Goal: Information Seeking & Learning: Learn about a topic

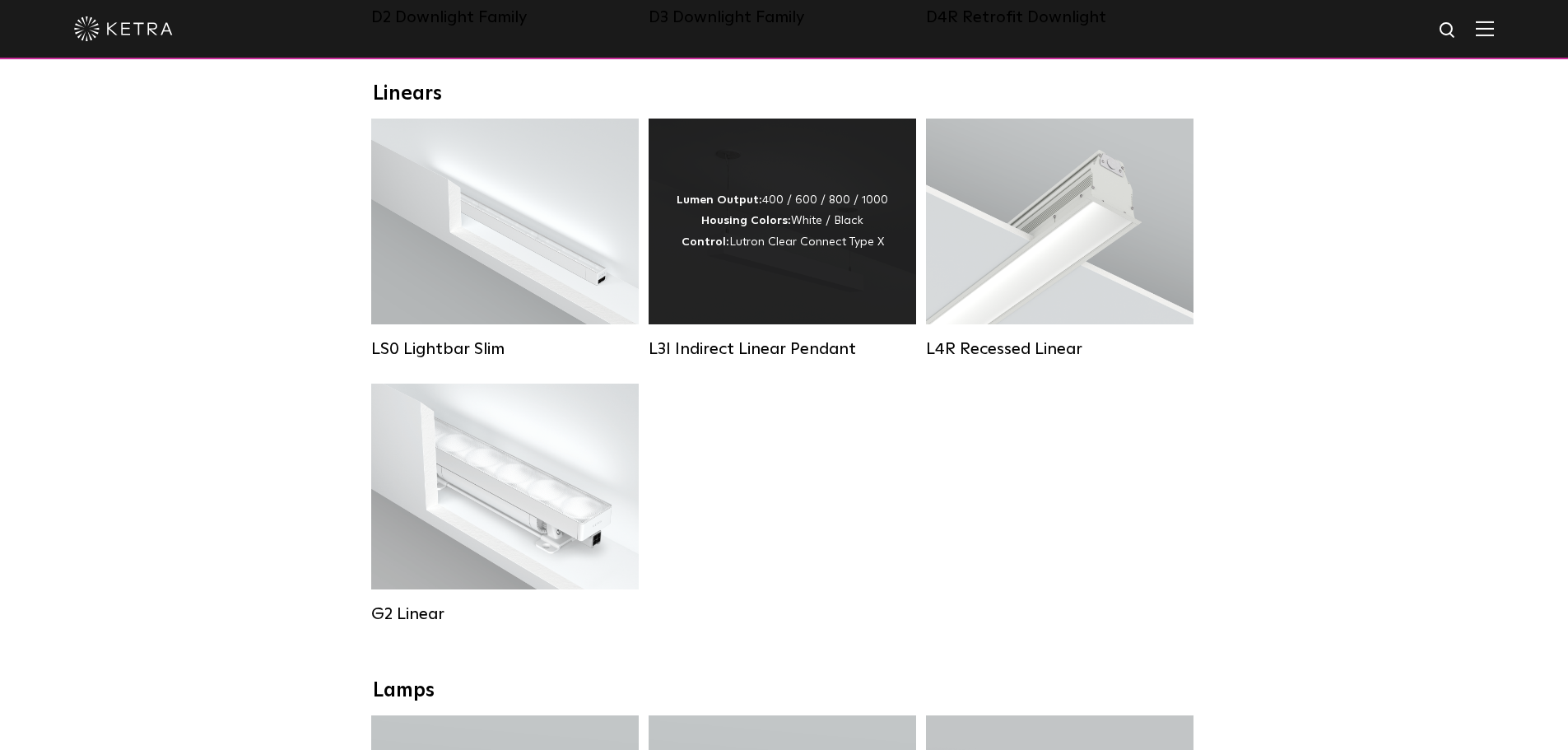
click at [674, 274] on div "Lumen Output: 400 / 600 / 800 / 1000 Housing Colors: White / Black Control: Lut…" at bounding box center [782, 221] width 268 height 205
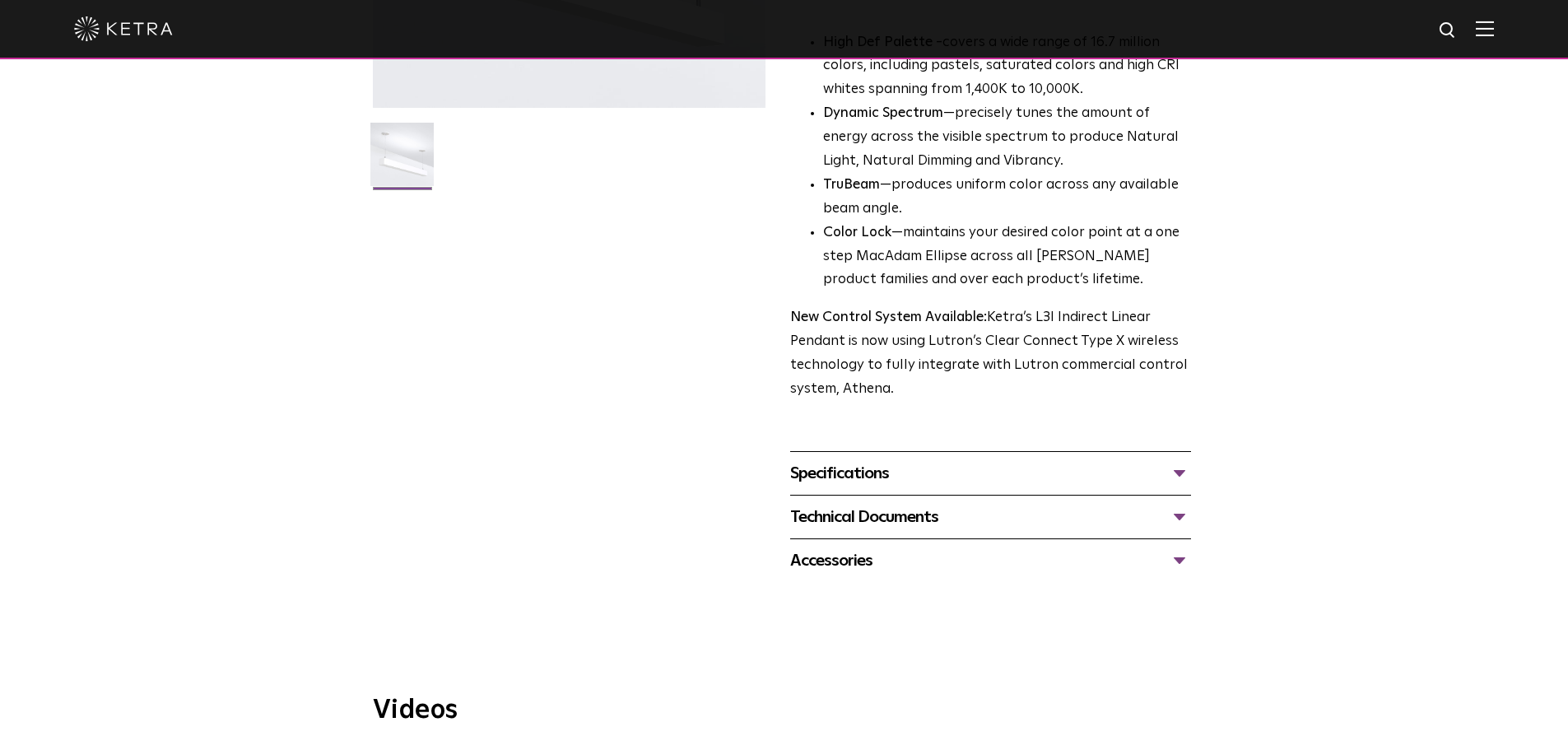
scroll to position [412, 0]
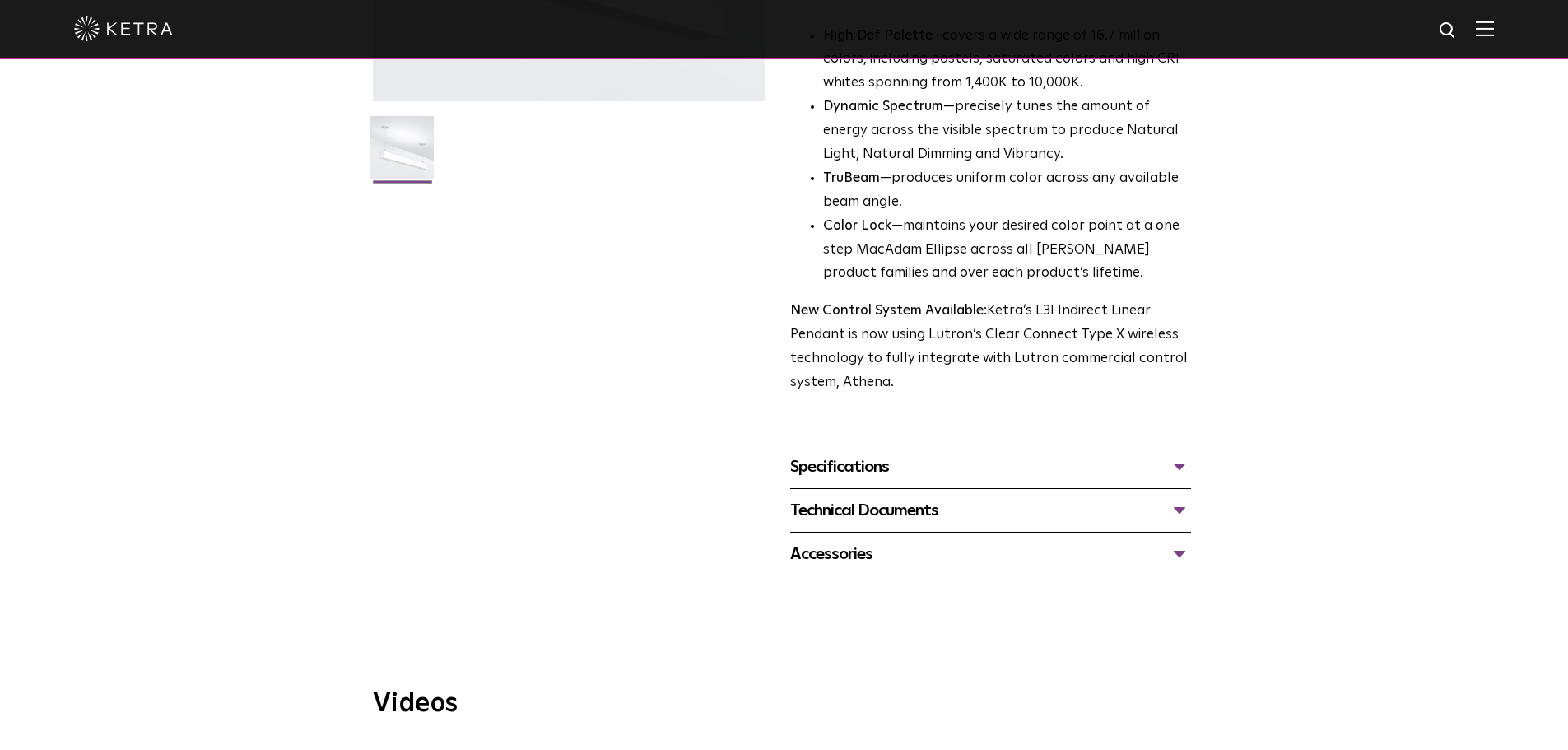
click at [878, 454] on div "Specifications" at bounding box center [990, 467] width 401 height 27
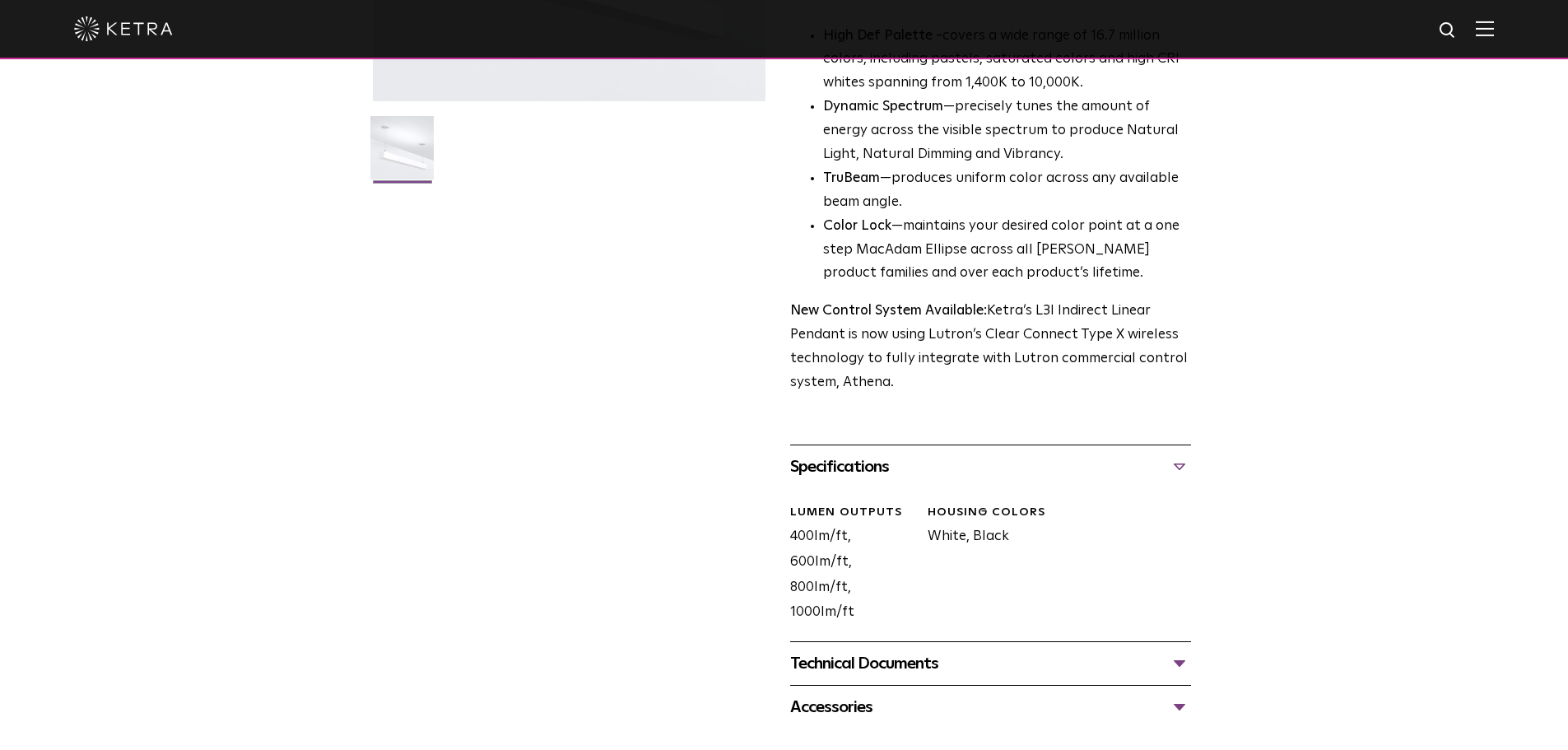
click at [900, 650] on div "Technical Documents" at bounding box center [990, 663] width 401 height 27
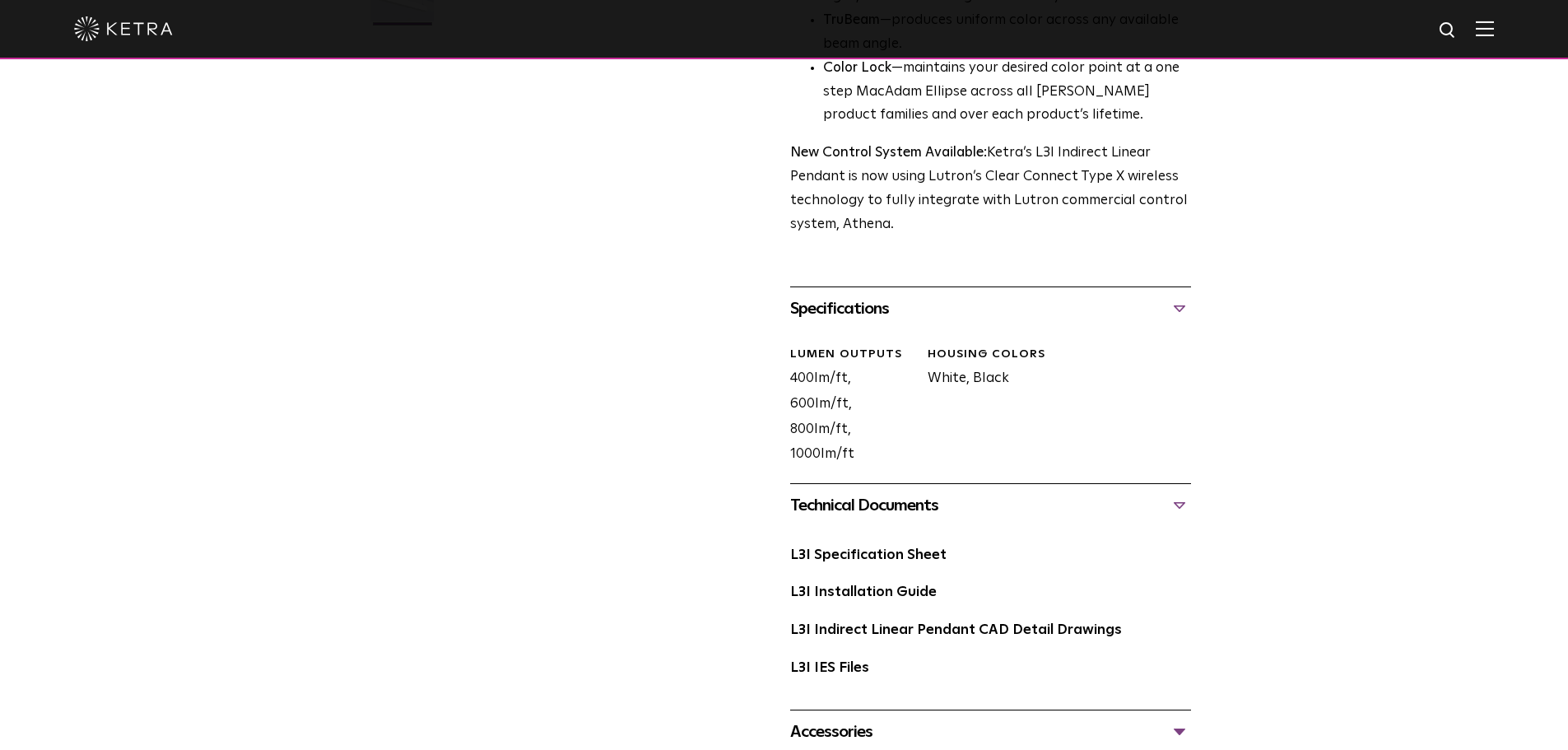
scroll to position [576, 0]
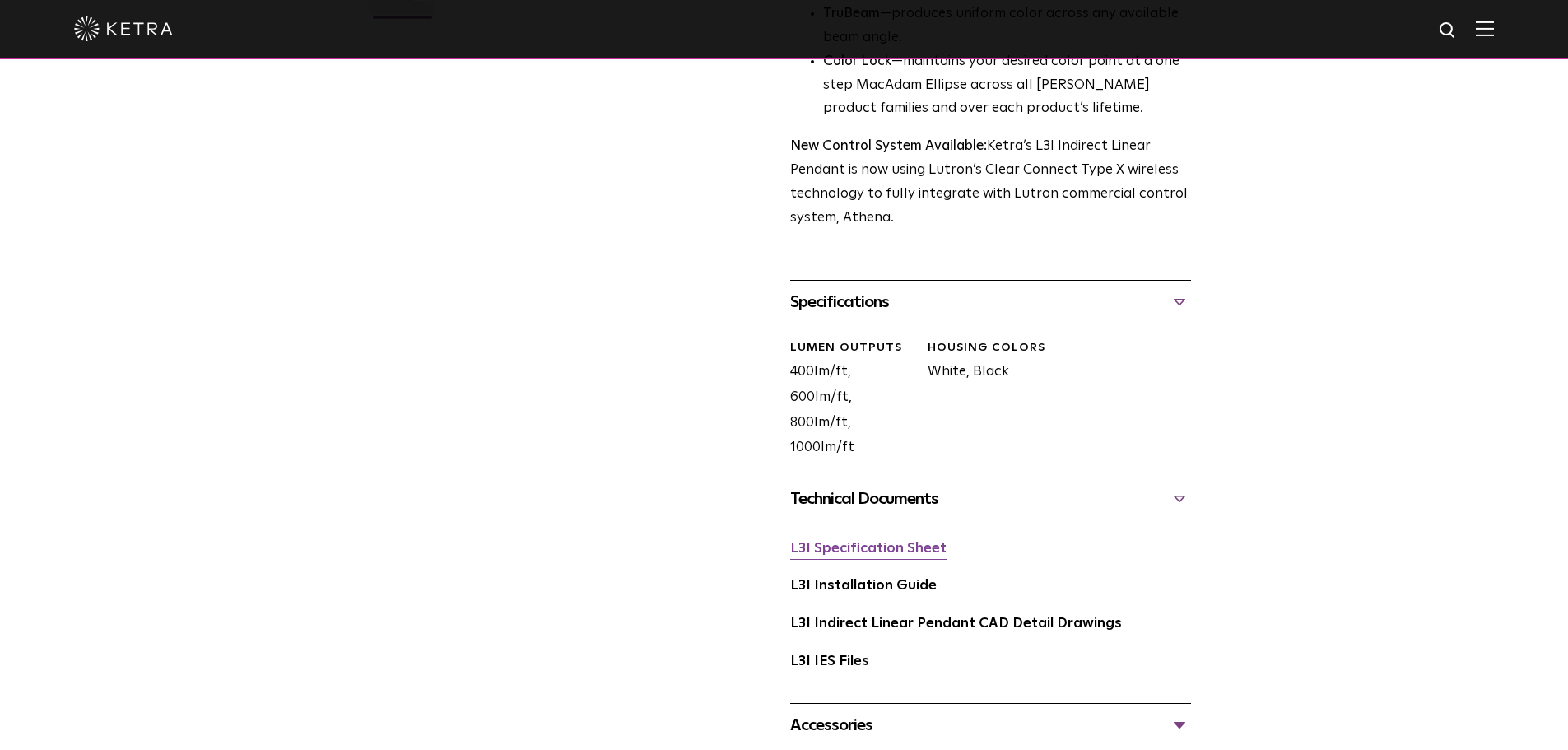
click at [886, 542] on link "L3I Specification Sheet" at bounding box center [868, 548] width 157 height 14
